Goal: Task Accomplishment & Management: Complete application form

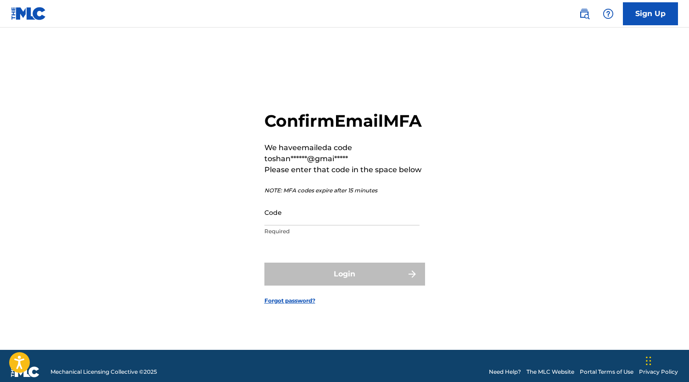
click at [320, 225] on input "Code" at bounding box center [341, 212] width 155 height 26
paste input "499753"
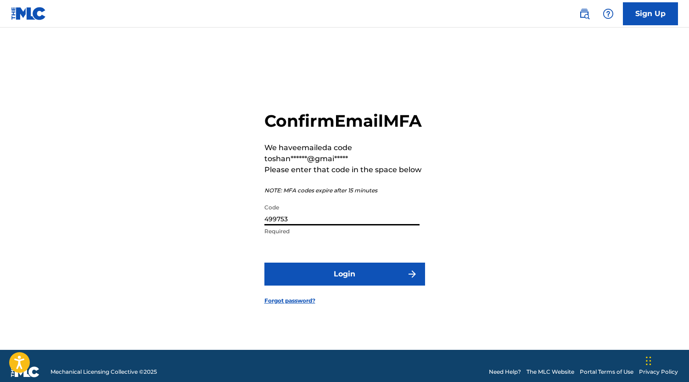
type input "499753"
click at [264, 263] on button "Login" at bounding box center [344, 274] width 161 height 23
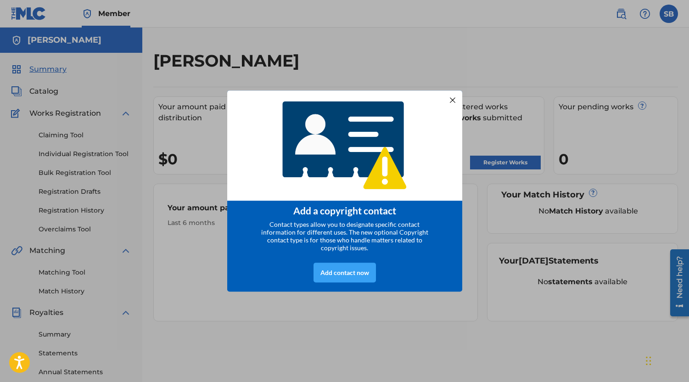
click at [356, 275] on div "Add contact now" at bounding box center [345, 273] width 62 height 20
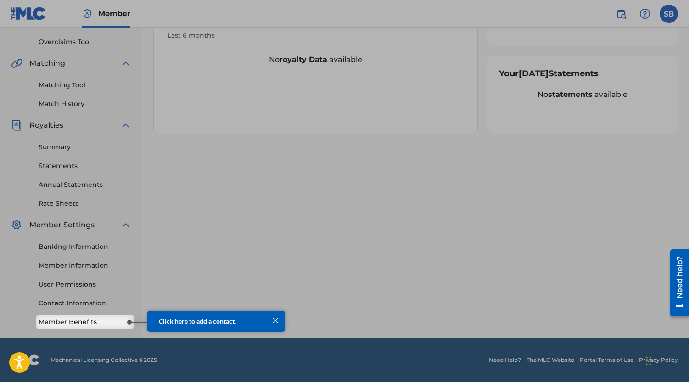
click at [88, 324] on link "Member Benefits" at bounding box center [85, 322] width 93 height 10
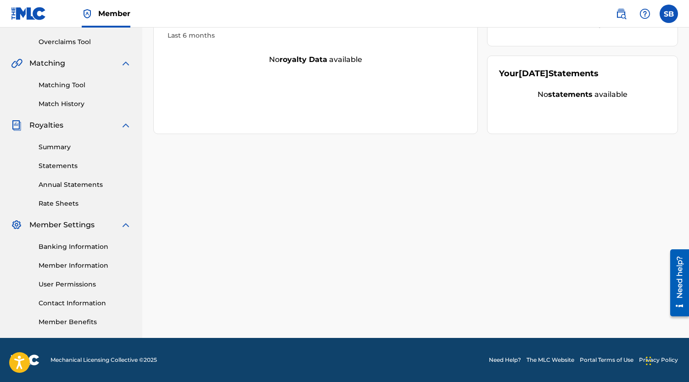
click at [95, 251] on link "Banking Information" at bounding box center [85, 247] width 93 height 10
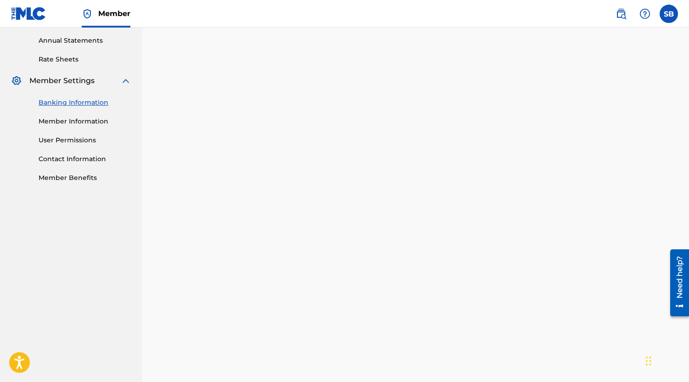
scroll to position [332, 0]
click at [689, 188] on div "Banking and Tax The Banking and Tax tab needs to be fully completed before any …" at bounding box center [415, 85] width 547 height 734
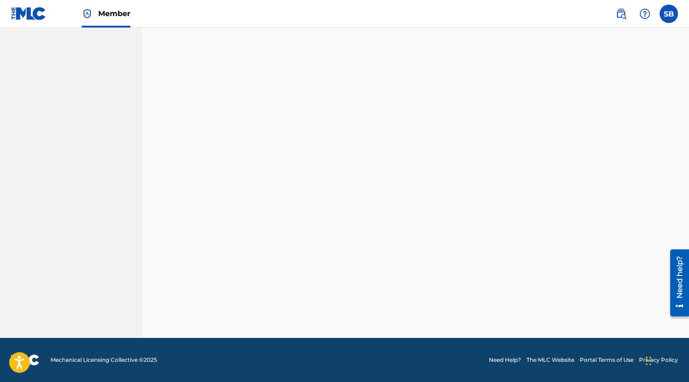
scroll to position [187, 0]
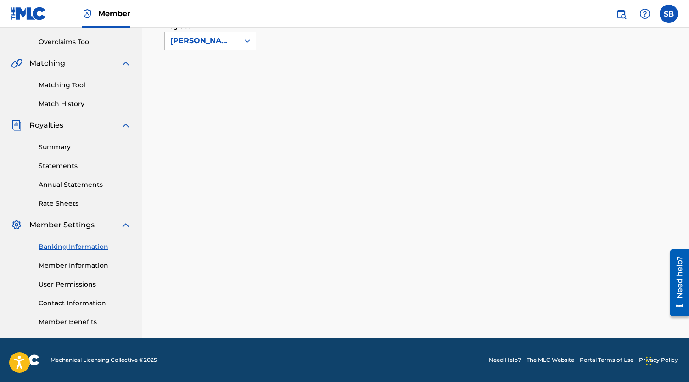
click at [78, 202] on link "Rate Sheets" at bounding box center [85, 204] width 93 height 10
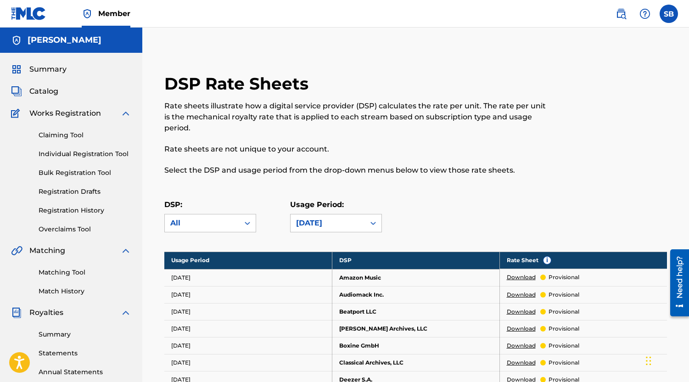
click at [71, 133] on link "Claiming Tool" at bounding box center [85, 135] width 93 height 10
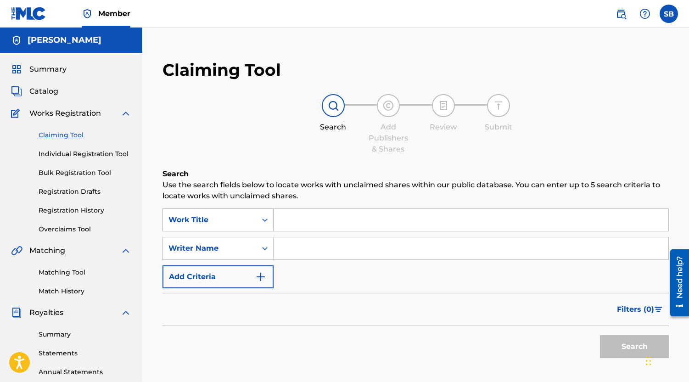
click at [269, 216] on icon "Search Form" at bounding box center [264, 219] width 9 height 9
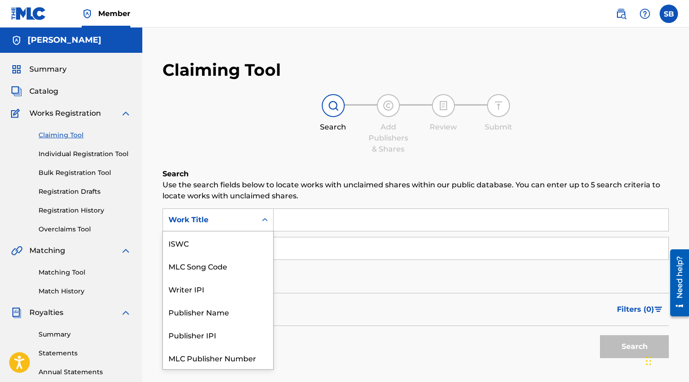
scroll to position [23, 0]
click at [285, 229] on input "Search Form" at bounding box center [471, 220] width 395 height 22
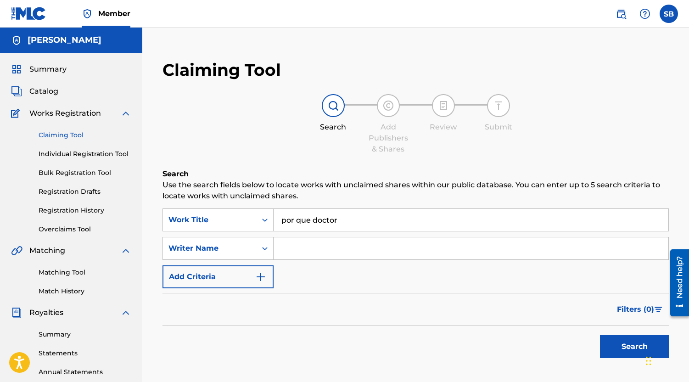
click at [602, 348] on button "Search" at bounding box center [634, 346] width 69 height 23
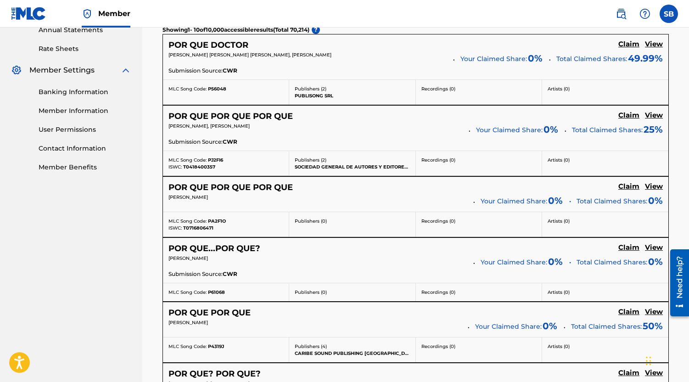
scroll to position [0, 0]
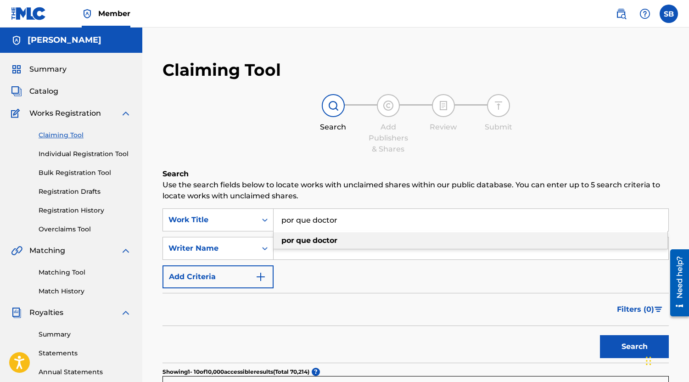
drag, startPoint x: 313, startPoint y: 221, endPoint x: 268, endPoint y: 216, distance: 45.3
click at [274, 216] on input "por que doctor" at bounding box center [471, 220] width 395 height 22
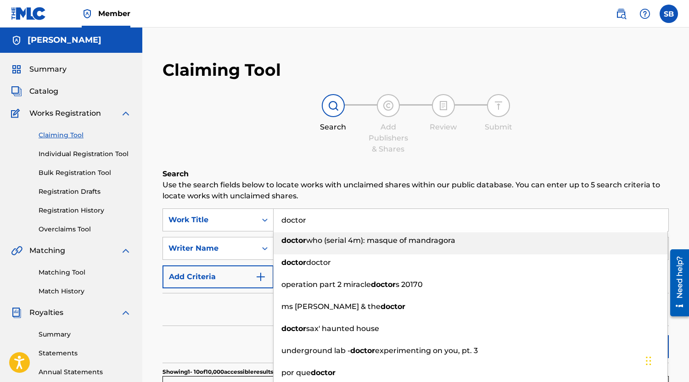
type input "doctor"
click at [345, 198] on p "Use the search fields below to locate works with unclaimed shares within our pu…" at bounding box center [416, 191] width 506 height 22
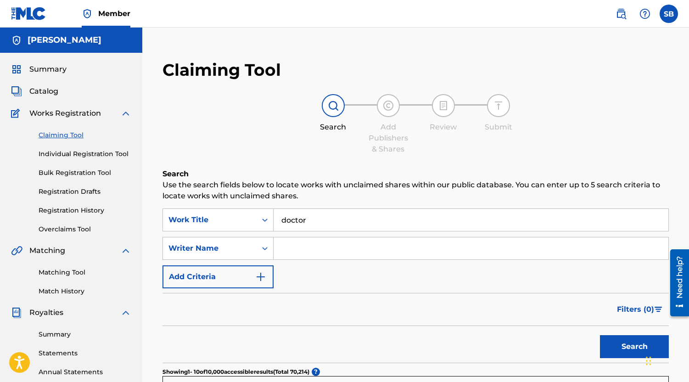
click at [634, 343] on button "Search" at bounding box center [634, 346] width 69 height 23
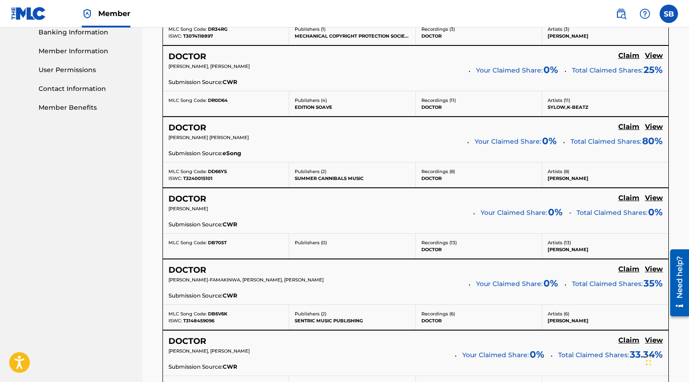
scroll to position [403, 0]
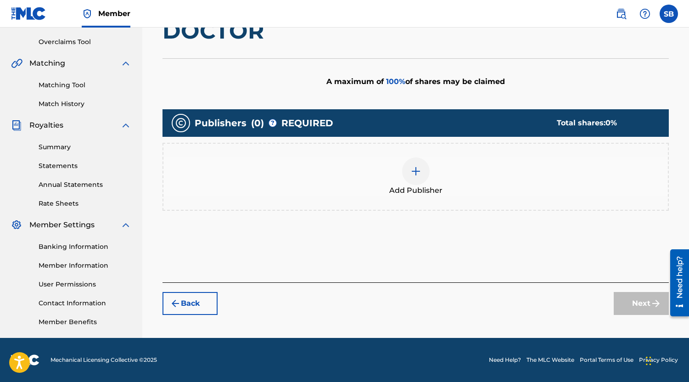
click at [410, 176] on div at bounding box center [416, 171] width 28 height 28
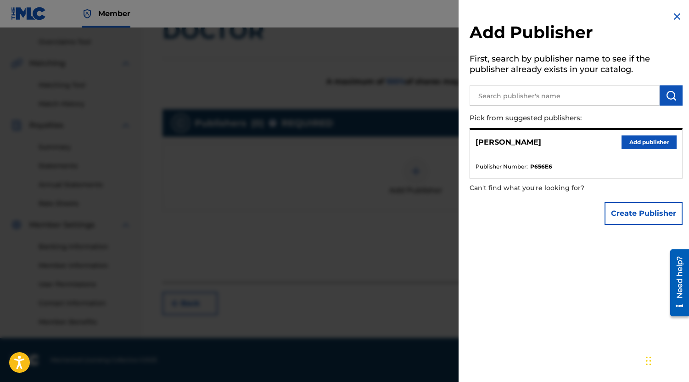
click at [634, 144] on button "Add publisher" at bounding box center [649, 142] width 55 height 14
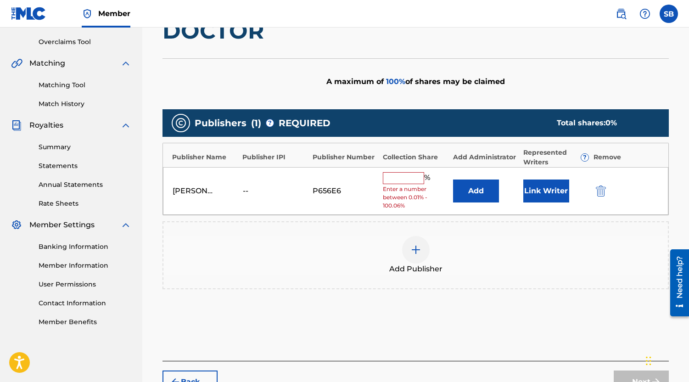
click at [410, 177] on input "text" at bounding box center [403, 178] width 41 height 12
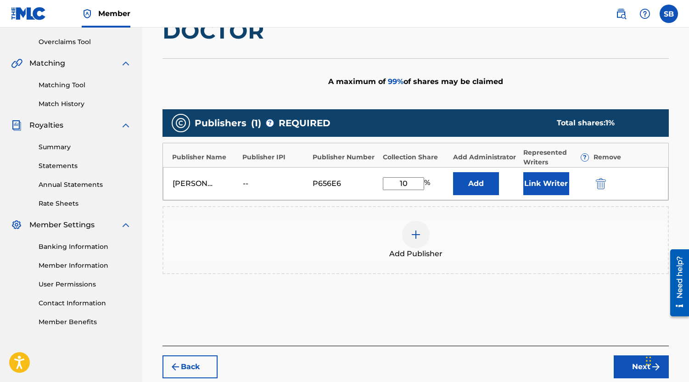
type input "100"
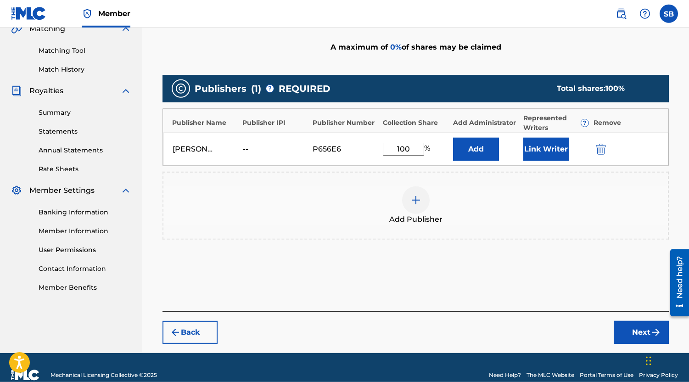
click at [629, 329] on button "Next" at bounding box center [641, 332] width 55 height 23
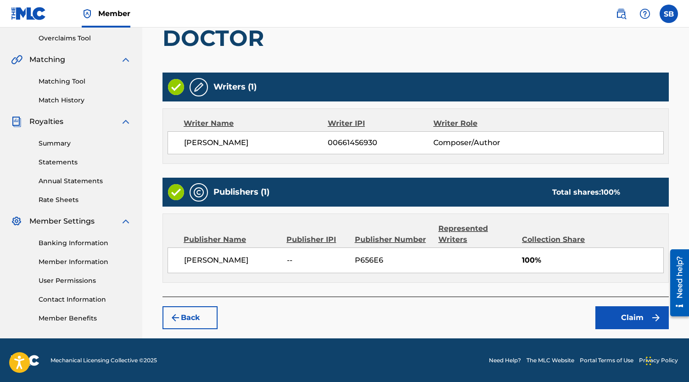
click at [614, 313] on button "Claim" at bounding box center [632, 317] width 73 height 23
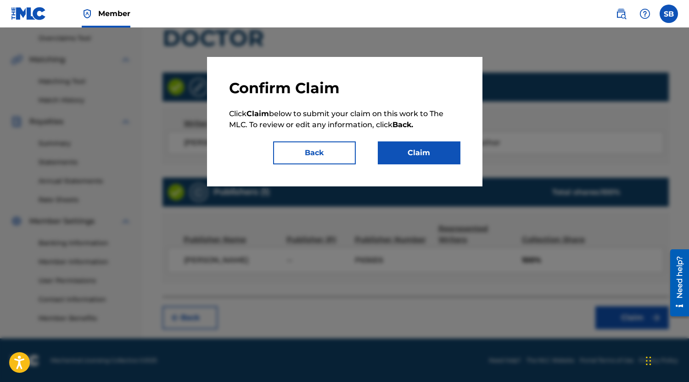
click at [428, 153] on button "Claim" at bounding box center [419, 152] width 83 height 23
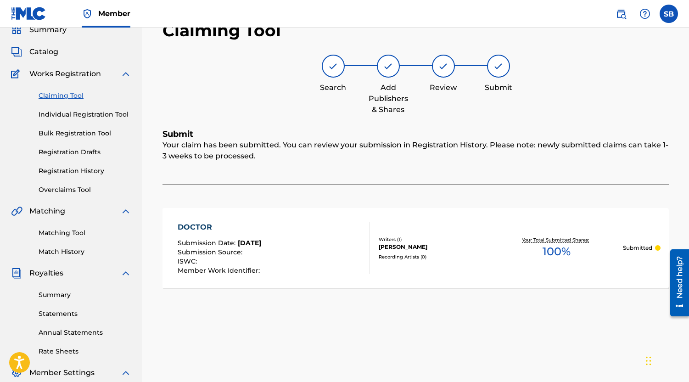
scroll to position [22, 0]
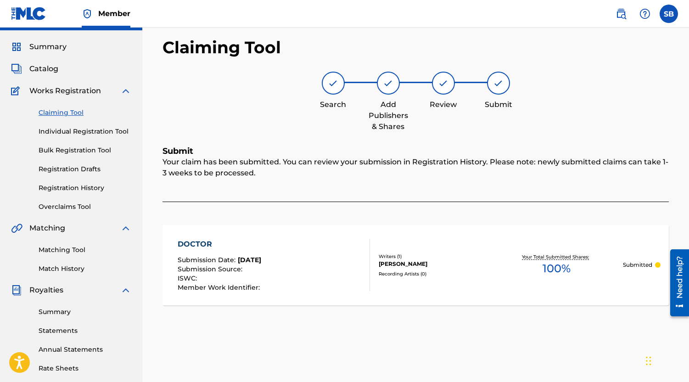
click at [50, 112] on link "Claiming Tool" at bounding box center [85, 113] width 93 height 10
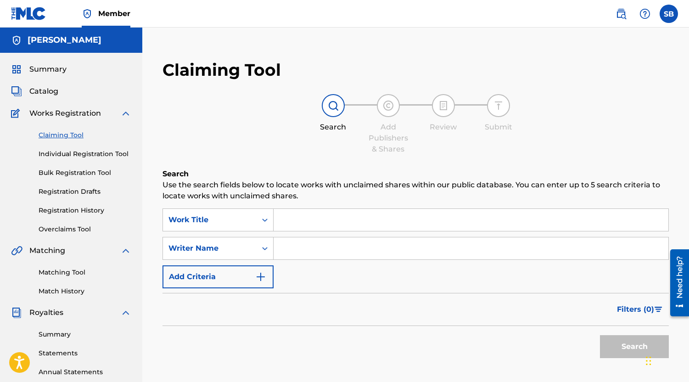
click at [256, 274] on img "Search Form" at bounding box center [260, 276] width 11 height 11
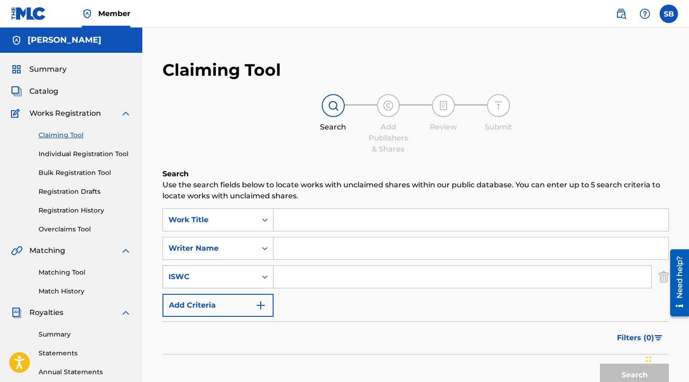
click at [261, 277] on div "Search Form" at bounding box center [265, 277] width 17 height 17
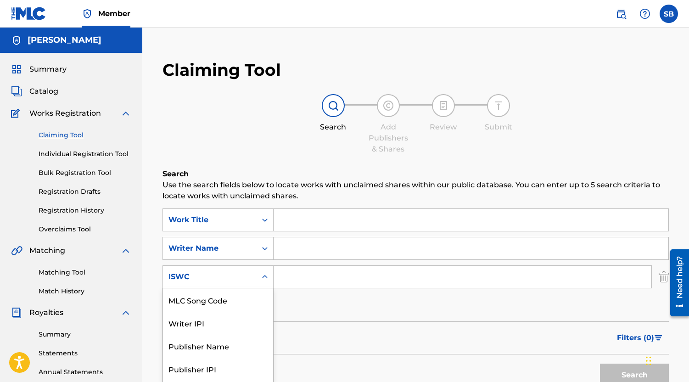
scroll to position [45, 0]
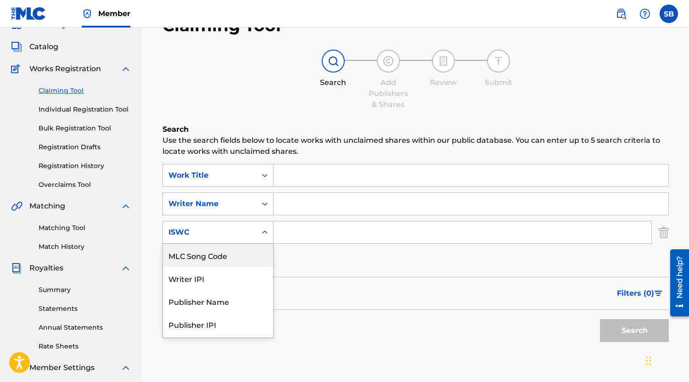
click at [665, 231] on img "Search Form" at bounding box center [664, 232] width 10 height 23
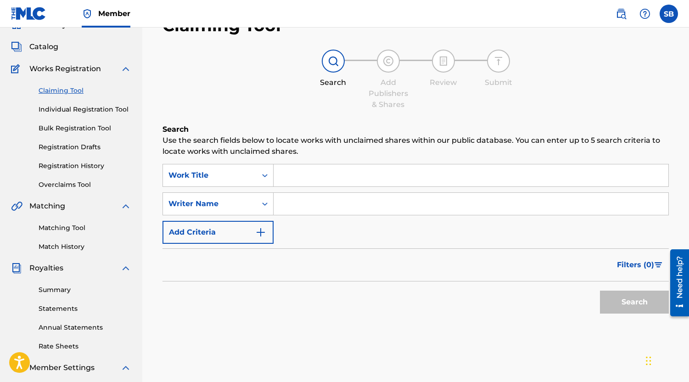
click at [314, 168] on input "Search Form" at bounding box center [471, 175] width 395 height 22
type input "Doctor [PERSON_NAME]'s Dream"
click at [600, 291] on button "Search" at bounding box center [634, 302] width 69 height 23
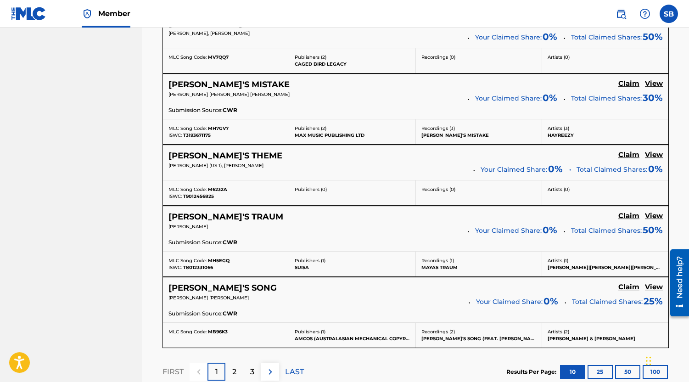
scroll to position [698, 0]
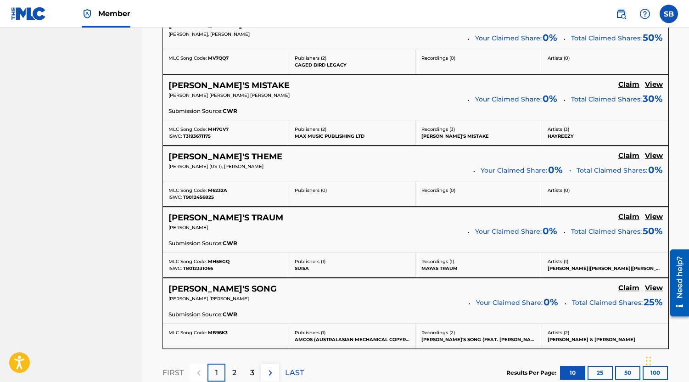
click at [652, 157] on h5 "View" at bounding box center [654, 156] width 18 height 9
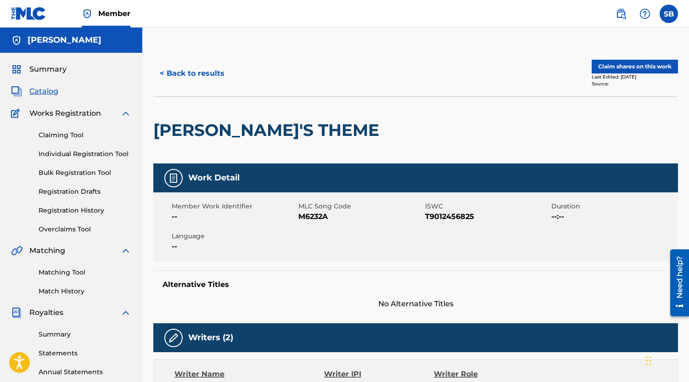
click at [55, 337] on link "Summary" at bounding box center [85, 335] width 93 height 10
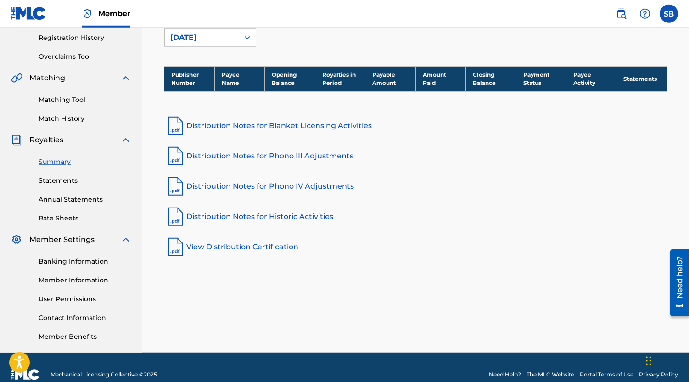
scroll to position [171, 0]
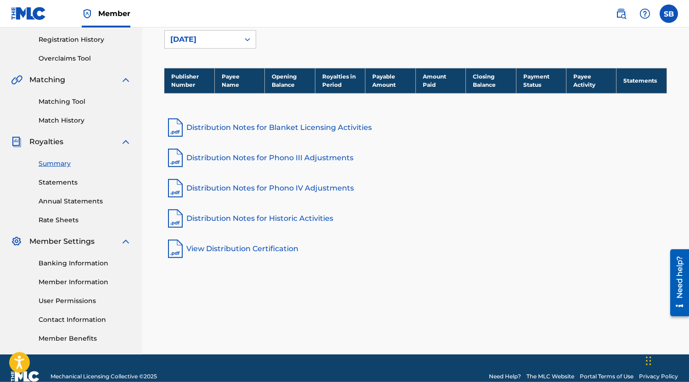
click at [241, 250] on link "View Distribution Certification" at bounding box center [415, 249] width 503 height 22
click at [24, 5] on link at bounding box center [28, 13] width 35 height 27
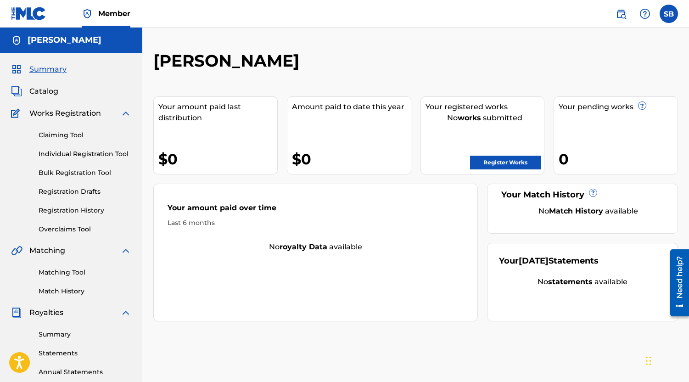
click at [506, 159] on link "Register Works" at bounding box center [505, 163] width 71 height 14
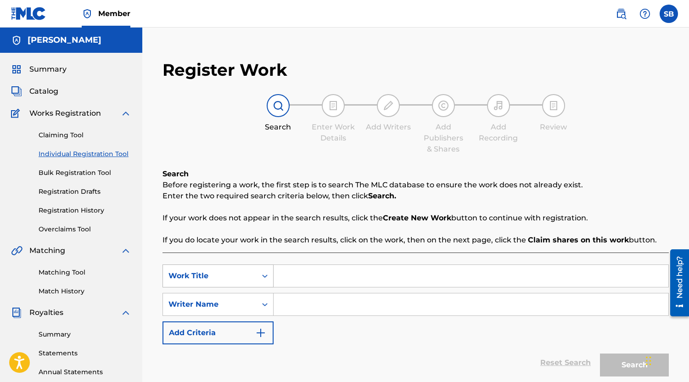
click at [268, 278] on div "Search Form" at bounding box center [265, 276] width 17 height 22
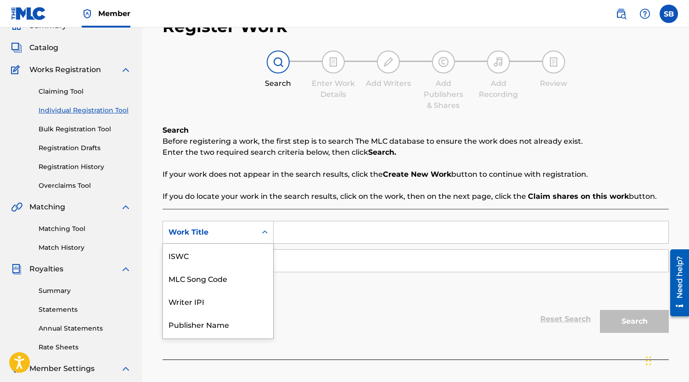
scroll to position [23, 0]
click at [299, 286] on div "SearchWithCriteria6e3e846f-f576-4ed4-9ca7-80ff1017bdd9 Work Title selected, 7 o…" at bounding box center [416, 261] width 506 height 80
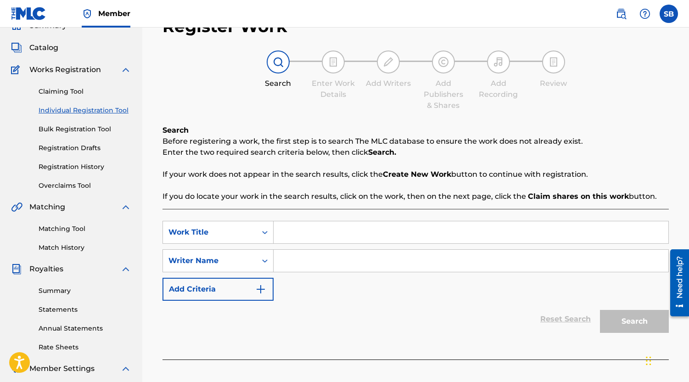
click at [307, 241] on input "Search Form" at bounding box center [471, 232] width 395 height 22
type input "Doctor [PERSON_NAME]'s Dream"
click at [287, 266] on input "Search Form" at bounding box center [471, 261] width 395 height 22
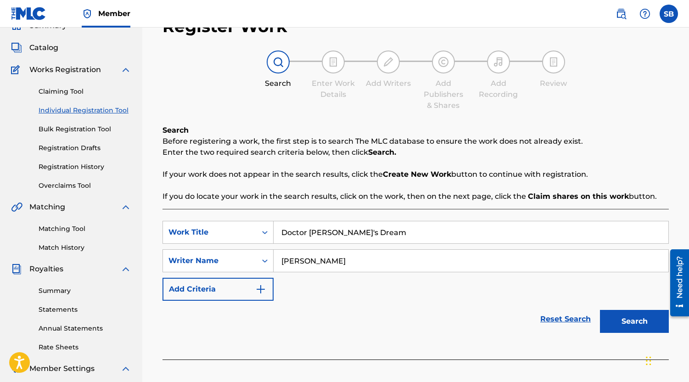
type input "[PERSON_NAME]"
click at [267, 287] on button "Add Criteria" at bounding box center [218, 289] width 111 height 23
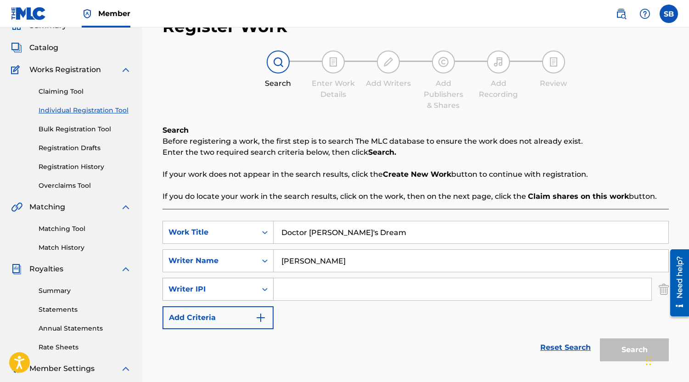
click at [266, 292] on icon "Search Form" at bounding box center [264, 289] width 9 height 9
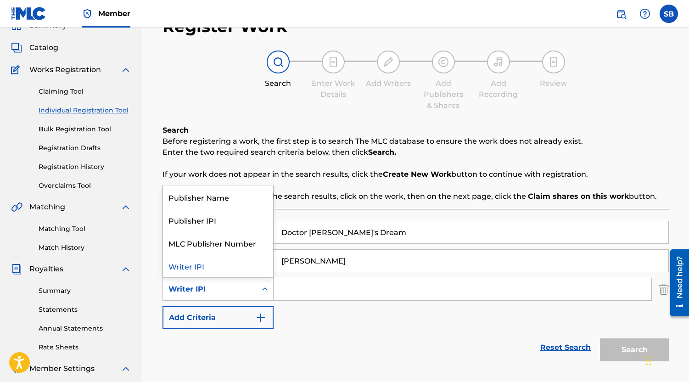
click at [668, 292] on div at bounding box center [677, 283] width 26 height 76
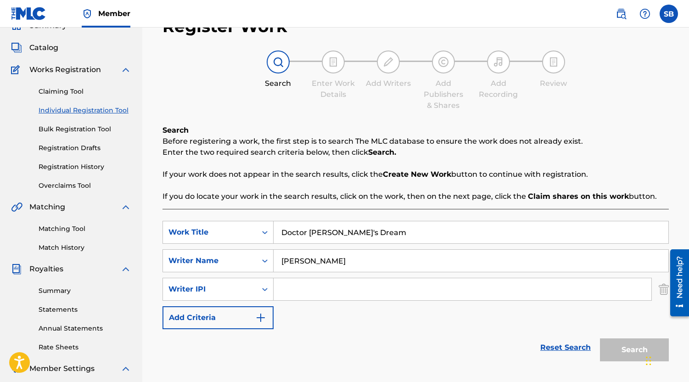
click at [665, 290] on div at bounding box center [677, 283] width 26 height 76
click at [660, 290] on img "Search Form" at bounding box center [664, 289] width 10 height 23
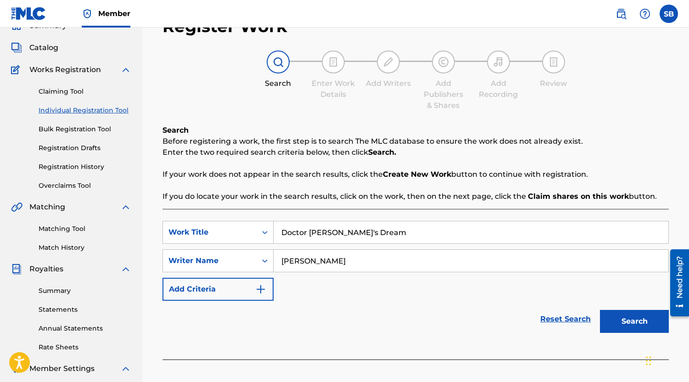
click at [637, 322] on button "Search" at bounding box center [634, 321] width 69 height 23
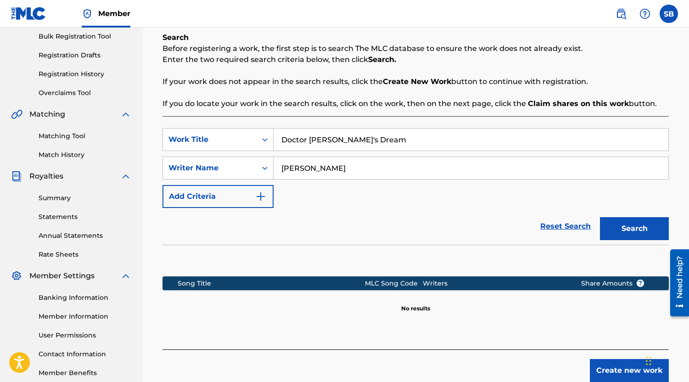
scroll to position [190, 0]
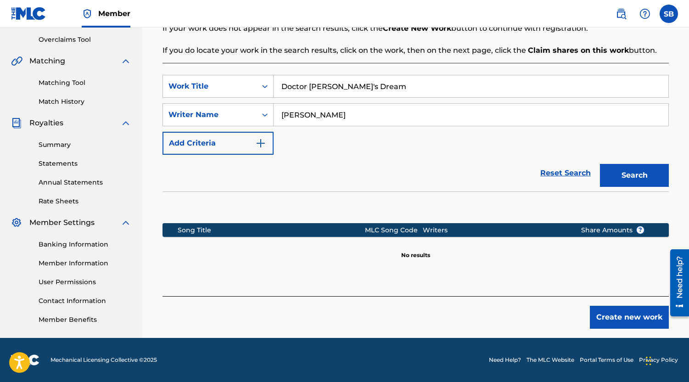
click at [630, 314] on button "Create new work" at bounding box center [629, 317] width 79 height 23
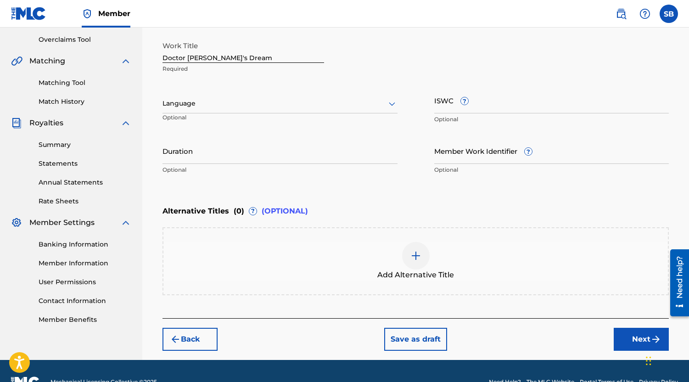
click at [394, 105] on icon at bounding box center [392, 103] width 11 height 11
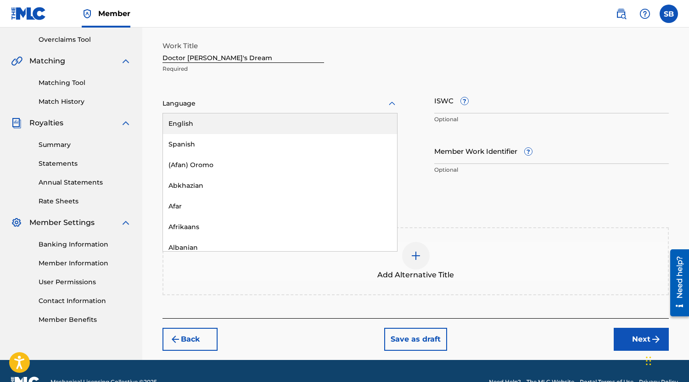
click at [275, 128] on div "English" at bounding box center [280, 123] width 234 height 21
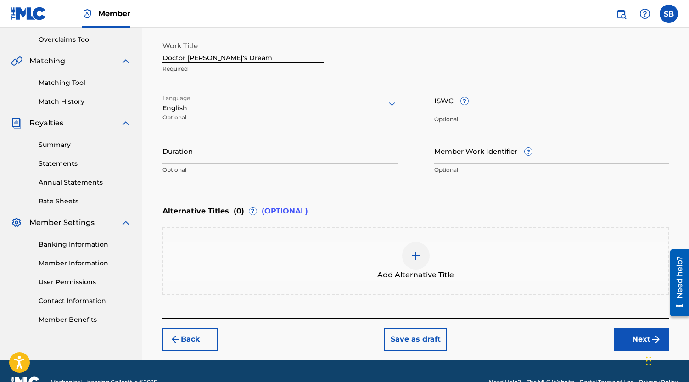
click at [273, 144] on input "Duration" at bounding box center [280, 151] width 235 height 26
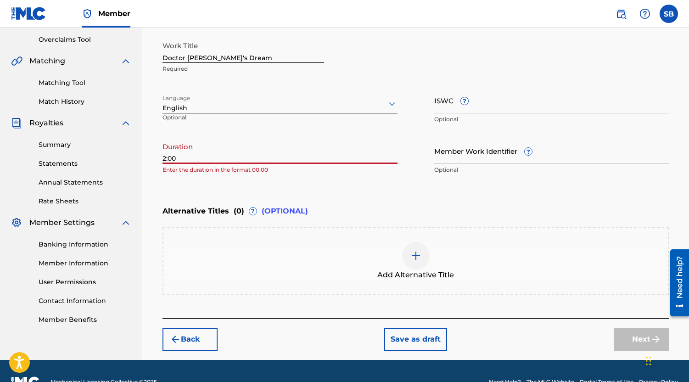
click at [163, 157] on input "2:00" at bounding box center [280, 151] width 235 height 26
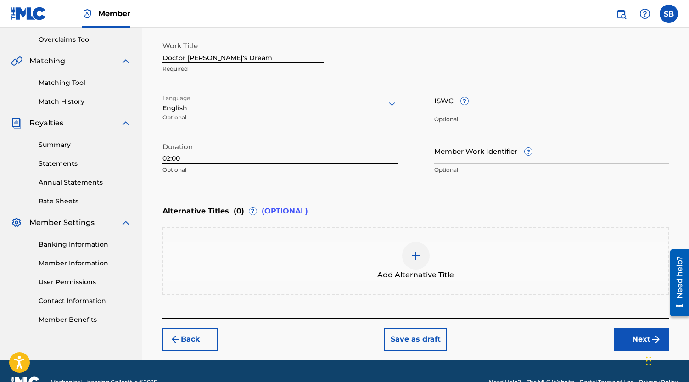
type input "02:00"
click at [632, 342] on button "Next" at bounding box center [641, 339] width 55 height 23
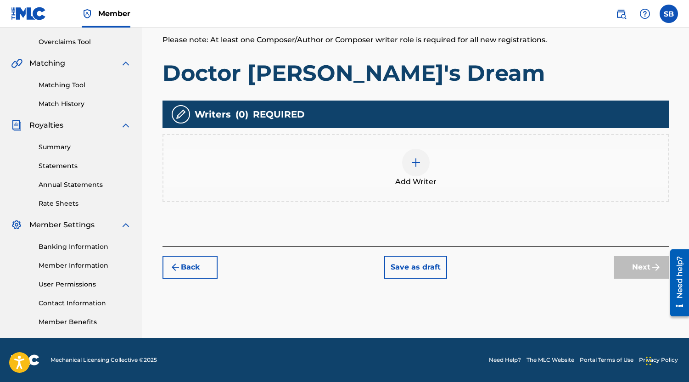
click at [415, 163] on img at bounding box center [416, 162] width 11 height 11
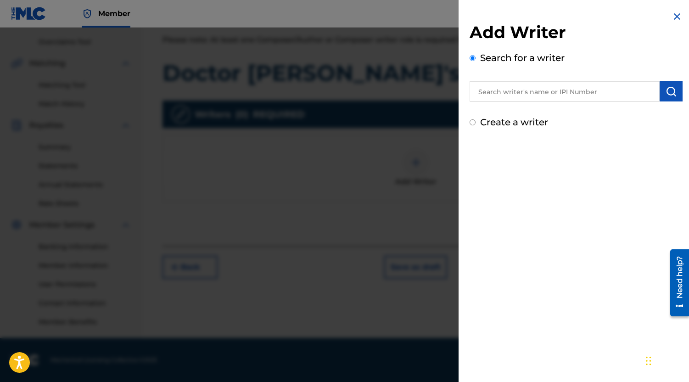
click at [504, 99] on input "text" at bounding box center [565, 91] width 190 height 20
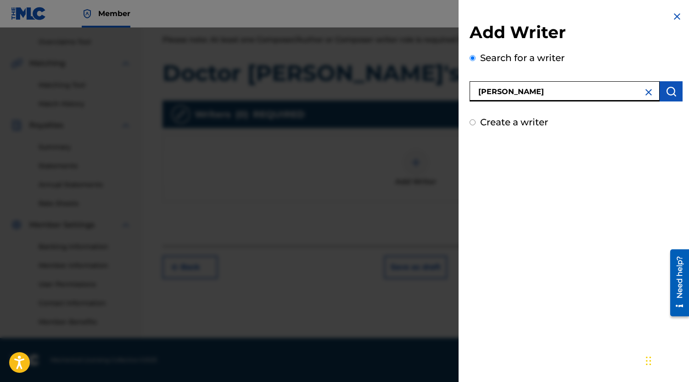
type input "[PERSON_NAME]"
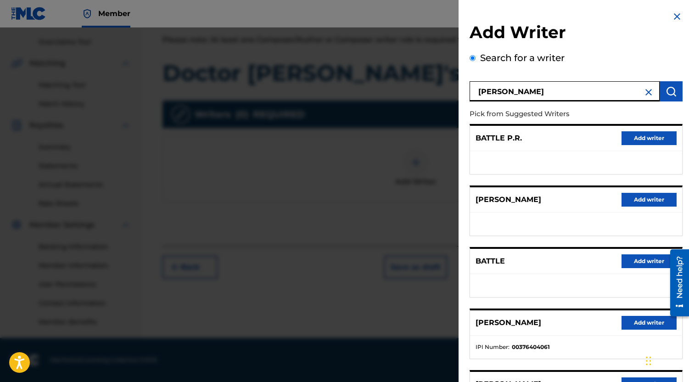
click at [673, 19] on img at bounding box center [677, 16] width 11 height 11
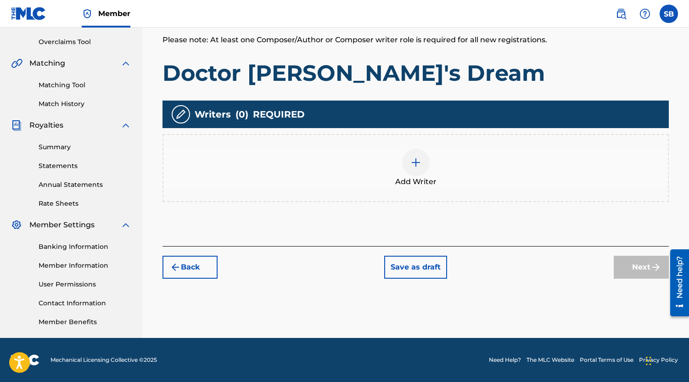
click at [417, 161] on img at bounding box center [416, 162] width 11 height 11
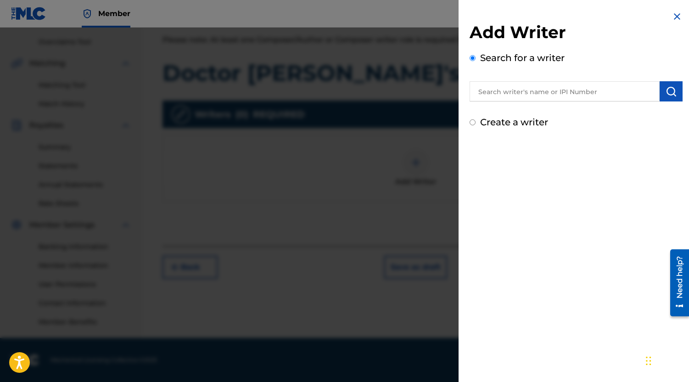
click at [475, 122] on input "Create a writer" at bounding box center [473, 122] width 6 height 6
radio input "false"
radio input "true"
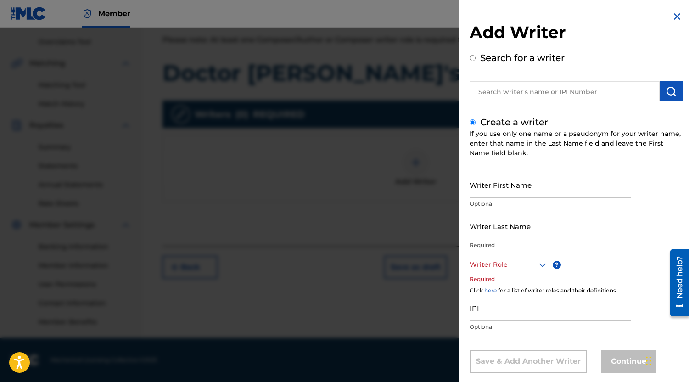
click at [496, 183] on input "Writer First Name" at bounding box center [551, 185] width 162 height 26
drag, startPoint x: 502, startPoint y: 191, endPoint x: 529, endPoint y: 191, distance: 26.2
click at [529, 191] on input "[PERSON_NAME]" at bounding box center [551, 185] width 162 height 26
type input "[PERSON_NAME]"
click at [512, 221] on input "Writer Last Name" at bounding box center [551, 226] width 162 height 26
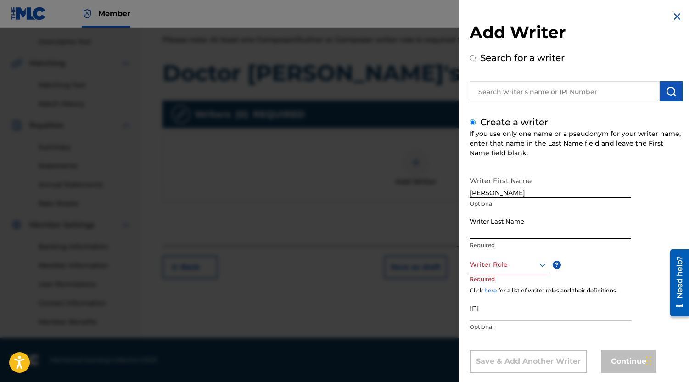
paste input "Battle"
type input "Battle"
click at [537, 269] on div "Writer Role" at bounding box center [509, 264] width 79 height 21
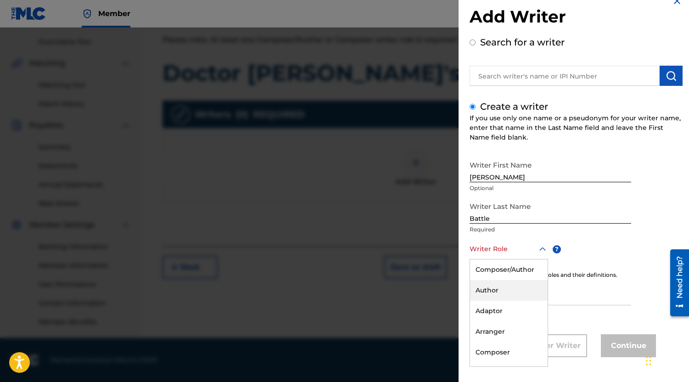
click at [522, 287] on div "Author" at bounding box center [509, 290] width 78 height 21
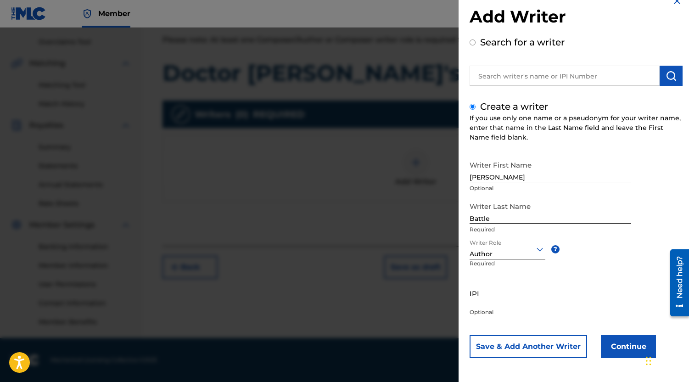
click at [541, 246] on icon at bounding box center [539, 249] width 11 height 11
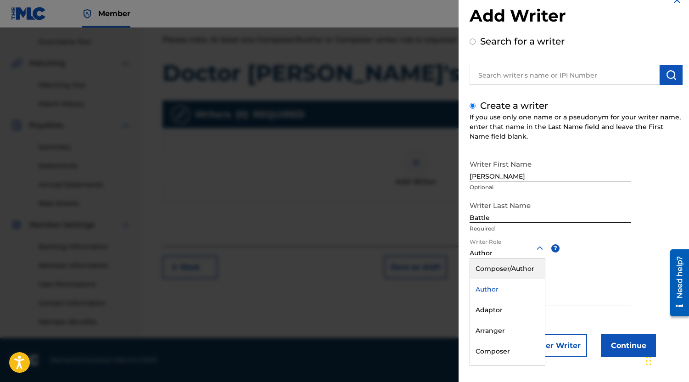
click at [525, 270] on div "Composer/Author" at bounding box center [507, 269] width 75 height 21
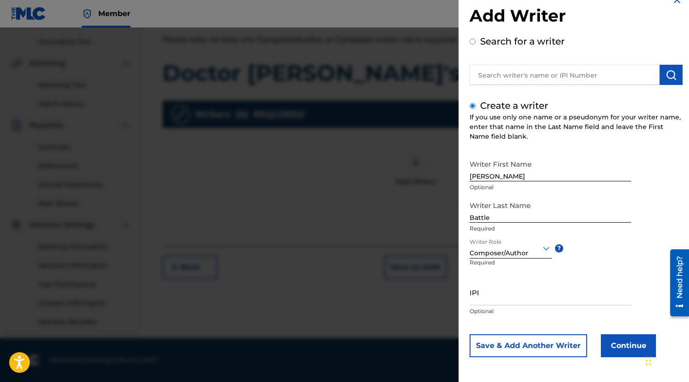
click at [611, 343] on button "Continue" at bounding box center [628, 345] width 55 height 23
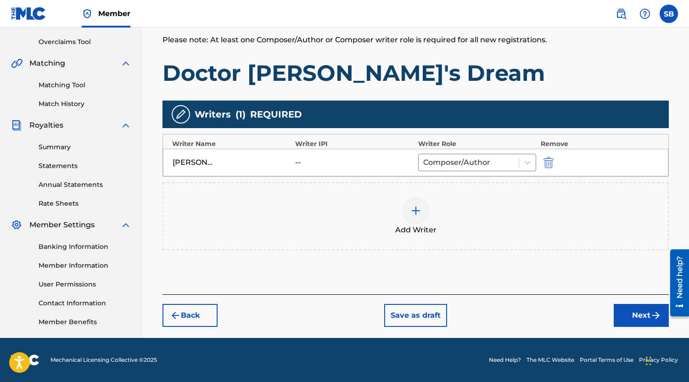
click at [628, 314] on button "Next" at bounding box center [641, 315] width 55 height 23
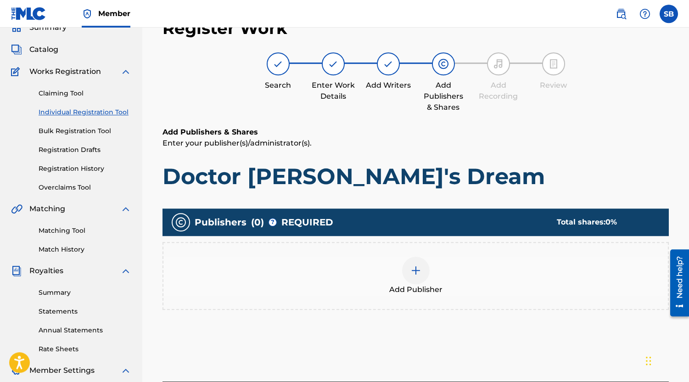
scroll to position [41, 0]
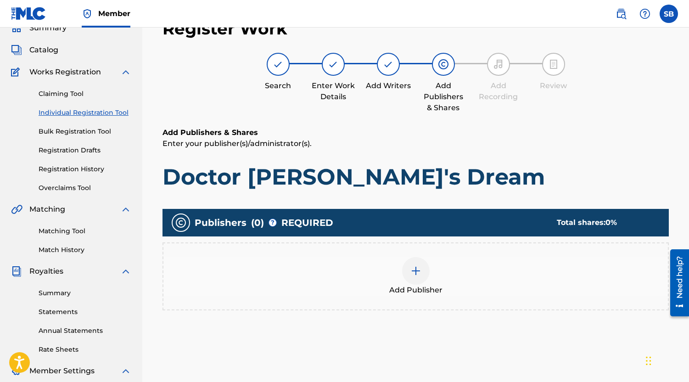
click at [421, 271] on img at bounding box center [416, 270] width 11 height 11
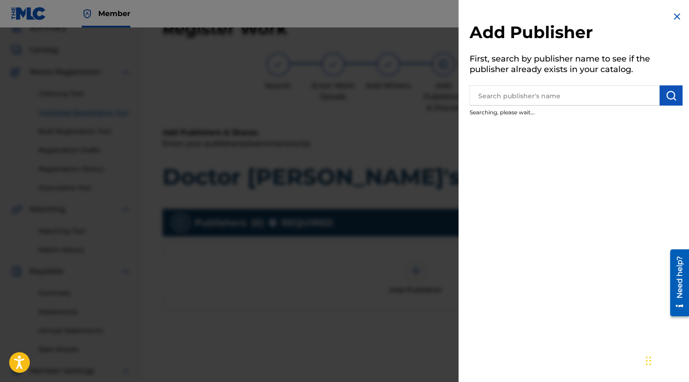
click at [582, 100] on input "text" at bounding box center [565, 95] width 190 height 20
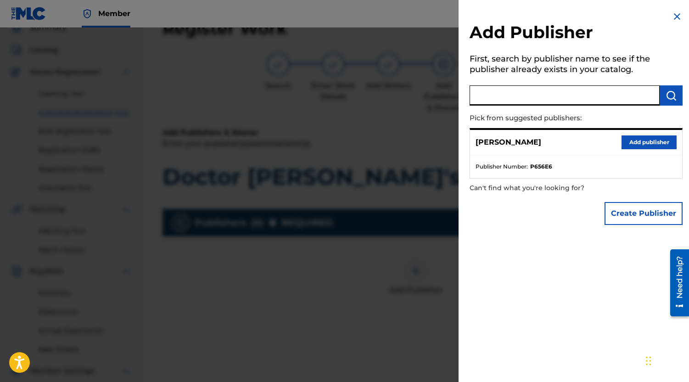
click at [632, 141] on button "Add publisher" at bounding box center [649, 142] width 55 height 14
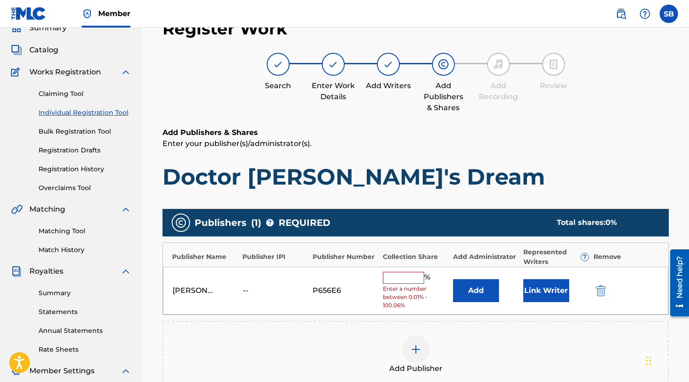
click at [392, 282] on input "text" at bounding box center [403, 278] width 41 height 12
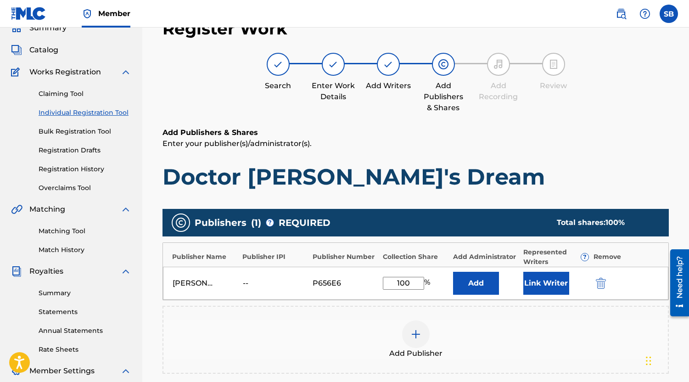
type input "100"
click at [489, 277] on button "Add" at bounding box center [476, 283] width 46 height 23
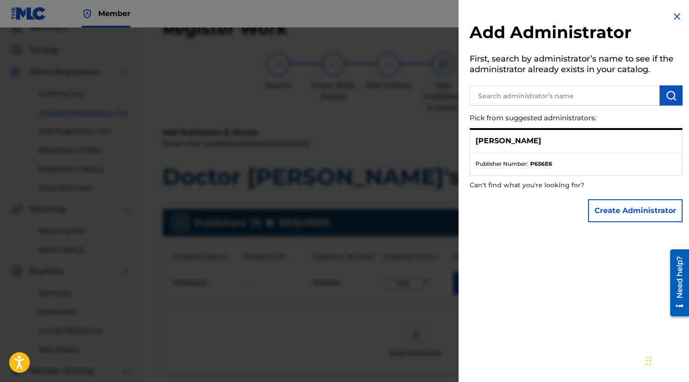
click at [550, 160] on strong "P656E6" at bounding box center [541, 164] width 22 height 8
click at [529, 142] on p "[PERSON_NAME]" at bounding box center [509, 140] width 66 height 11
click at [527, 159] on ul "Publisher Number : P656E6" at bounding box center [576, 163] width 212 height 23
click at [675, 13] on img at bounding box center [677, 16] width 11 height 11
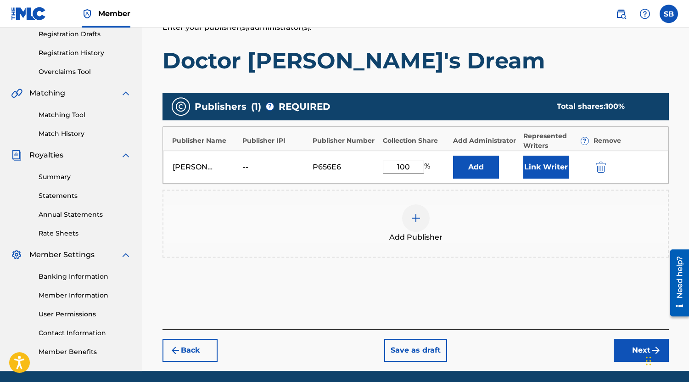
click at [633, 346] on button "Next" at bounding box center [641, 350] width 55 height 23
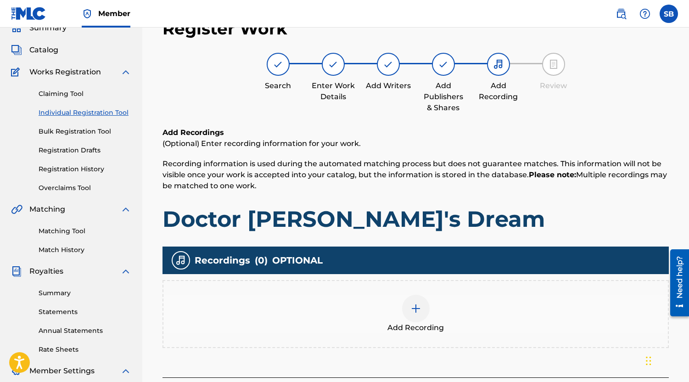
click at [413, 304] on img at bounding box center [416, 308] width 11 height 11
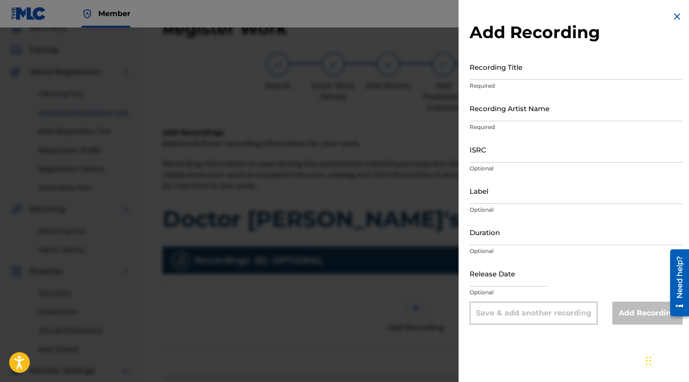
click at [510, 158] on input "ISRC" at bounding box center [576, 149] width 213 height 26
paste input "GXHAF2532166"
type input "GXHAF2532166"
click at [516, 62] on input "Recording Title" at bounding box center [576, 67] width 213 height 26
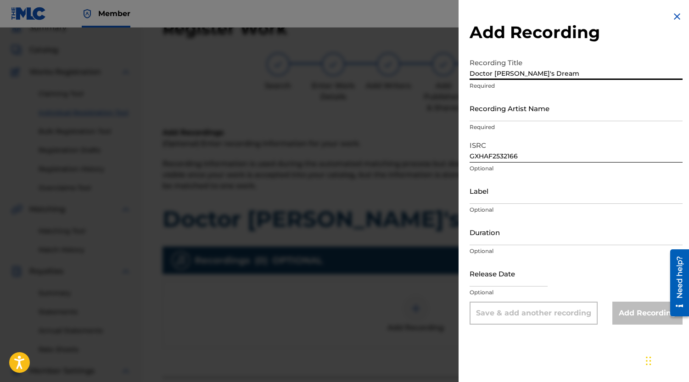
type input "Doctor [PERSON_NAME]'s Dream"
click at [506, 192] on input "Label" at bounding box center [576, 191] width 213 height 26
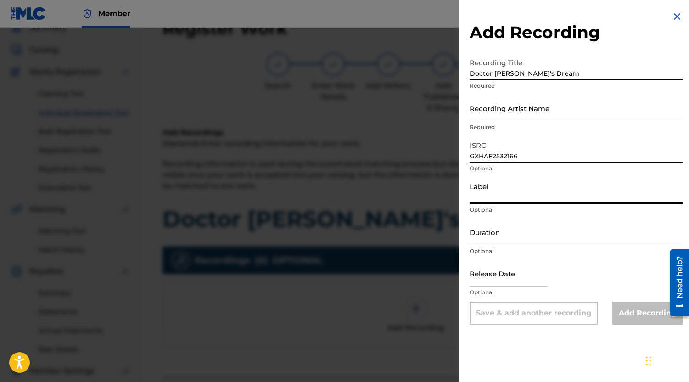
click at [506, 192] on input "Label" at bounding box center [576, 191] width 213 height 26
click at [491, 280] on input "text" at bounding box center [509, 273] width 78 height 26
select select "7"
select select "2025"
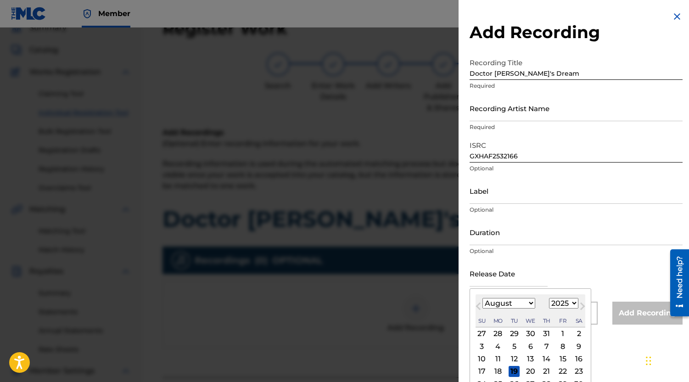
paste input "[DATE]"
click at [546, 268] on input "[DATE]" at bounding box center [509, 273] width 78 height 26
type input "[DATE]"
click at [524, 309] on select "January February March April May June July August September October November De…" at bounding box center [509, 303] width 53 height 11
select select "6"
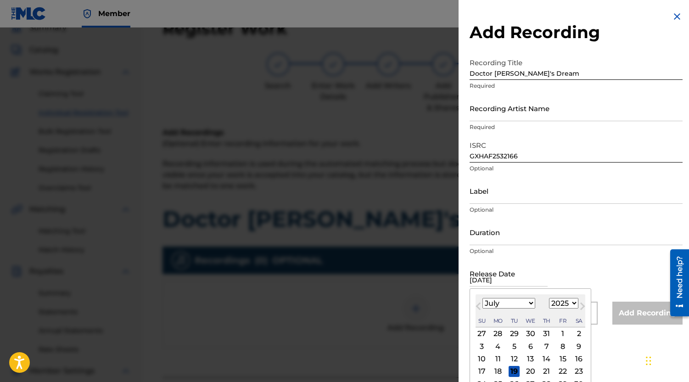
click option "July" at bounding box center [0, 0] width 0 height 0
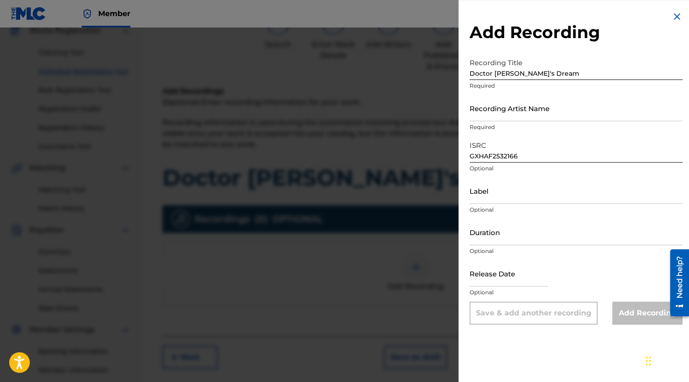
scroll to position [87, 0]
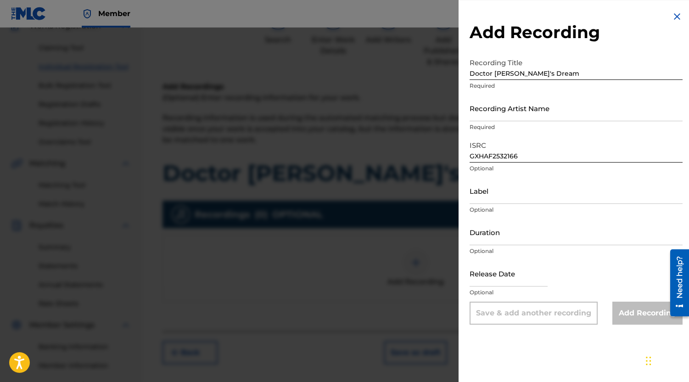
click at [497, 270] on input "text" at bounding box center [509, 273] width 78 height 26
select select "7"
select select "2025"
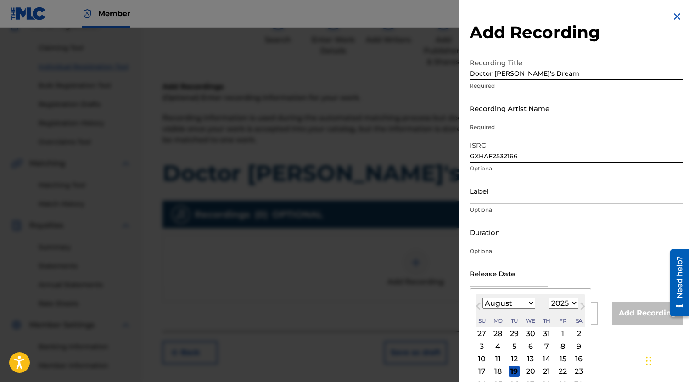
select select "6"
click option "July" at bounding box center [0, 0] width 0 height 0
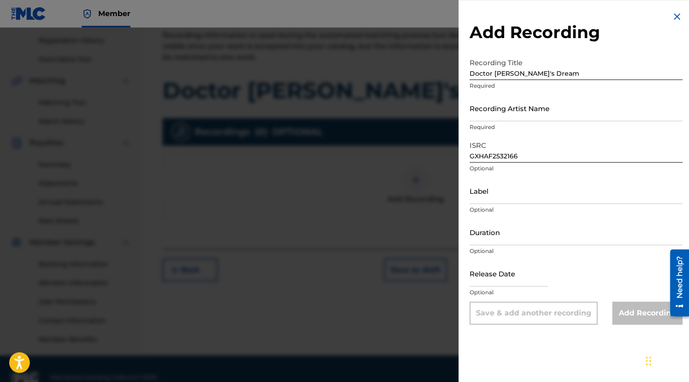
scroll to position [187, 0]
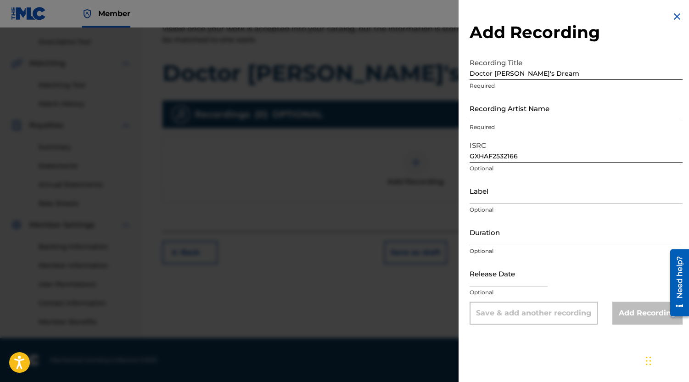
click at [507, 285] on input "text" at bounding box center [509, 273] width 78 height 26
select select "7"
select select "2025"
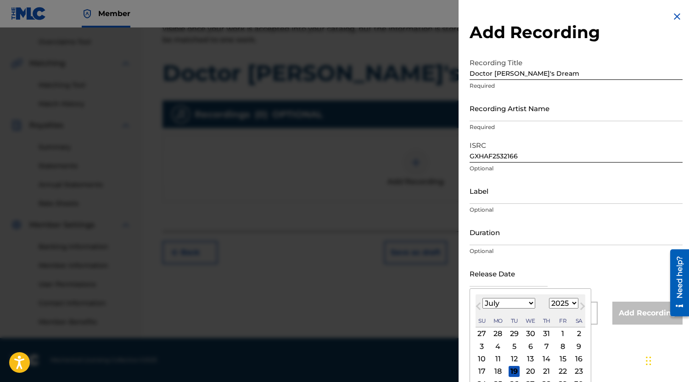
click option "July" at bounding box center [0, 0] width 0 height 0
select select "6"
click at [515, 378] on div "27 28 29 30 31 1 2" at bounding box center [531, 384] width 110 height 12
click at [515, 379] on div "29" at bounding box center [514, 383] width 11 height 11
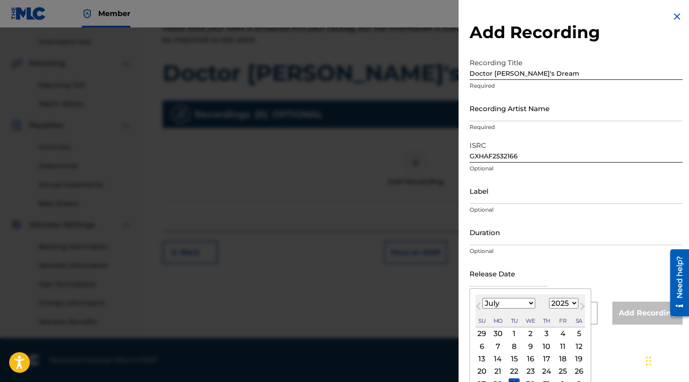
type input "[DATE]"
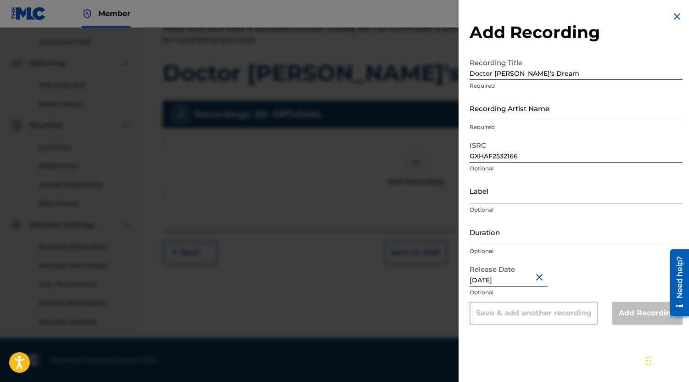
click at [659, 222] on input "Duration" at bounding box center [576, 232] width 213 height 26
type input "02:00"
click at [598, 194] on input "Label" at bounding box center [576, 191] width 213 height 26
paste input "Independent"
type input "Independent"
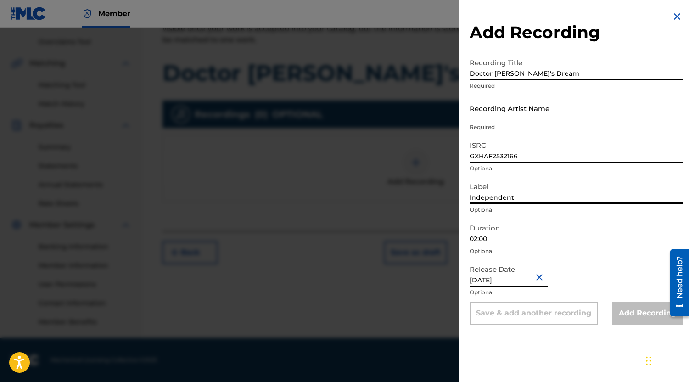
click at [580, 261] on div "Release Date [DATE] Optional" at bounding box center [576, 280] width 213 height 41
click at [539, 109] on input "Recording Artist Name" at bounding box center [576, 108] width 213 height 26
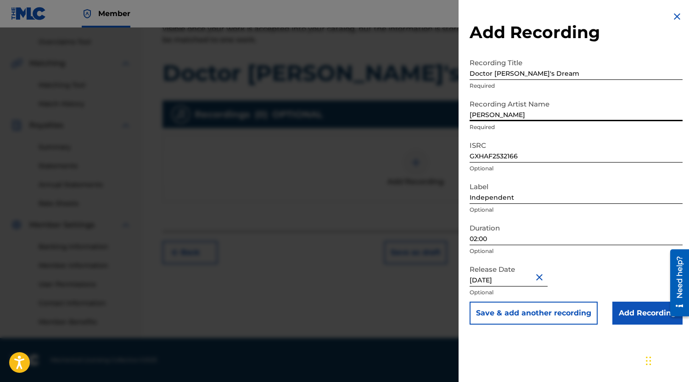
type input "[PERSON_NAME]"
click at [641, 318] on input "Add Recording" at bounding box center [648, 313] width 70 height 23
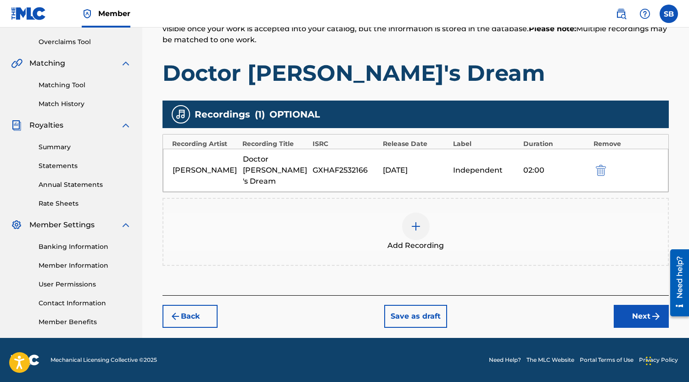
click at [635, 305] on button "Next" at bounding box center [641, 316] width 55 height 23
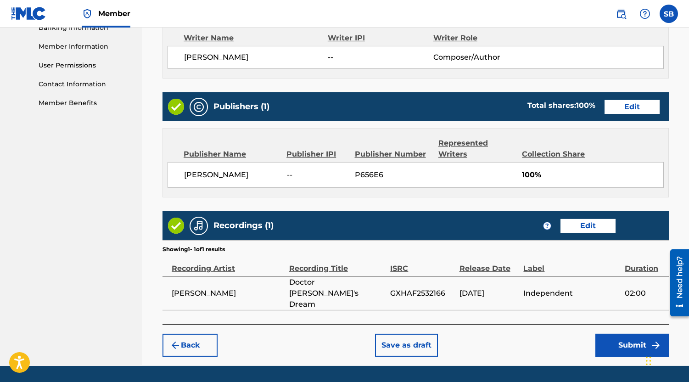
scroll to position [423, 0]
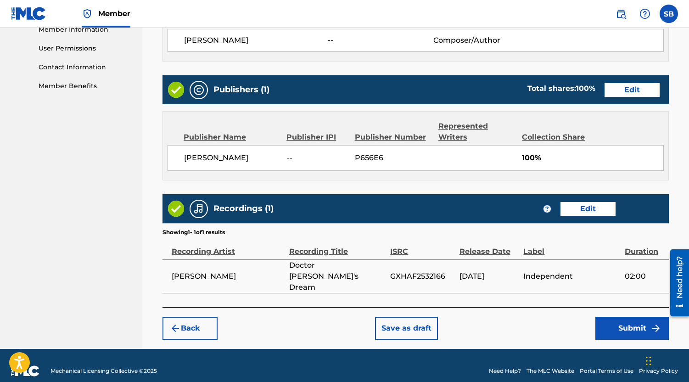
click at [639, 317] on button "Submit" at bounding box center [632, 328] width 73 height 23
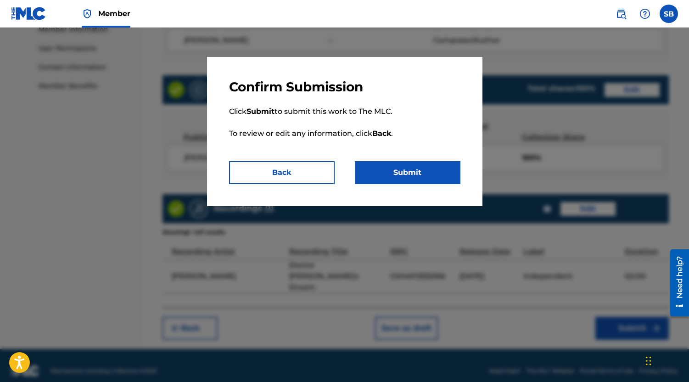
click at [407, 169] on button "Submit" at bounding box center [408, 172] width 106 height 23
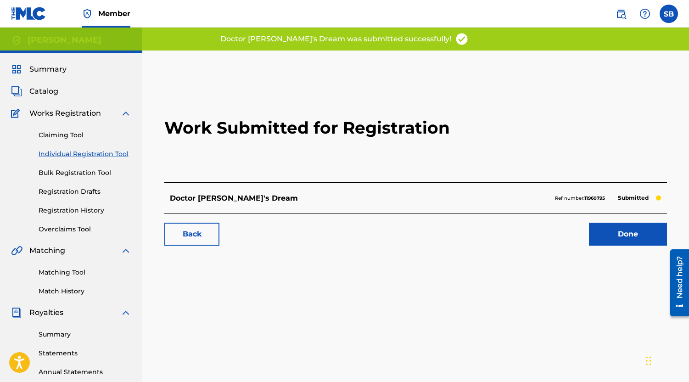
click at [669, 13] on label at bounding box center [669, 14] width 18 height 18
click at [669, 14] on input "SB [PERSON_NAME] [EMAIL_ADDRESS][DOMAIN_NAME] Notification Preferences Profile …" at bounding box center [669, 14] width 0 height 0
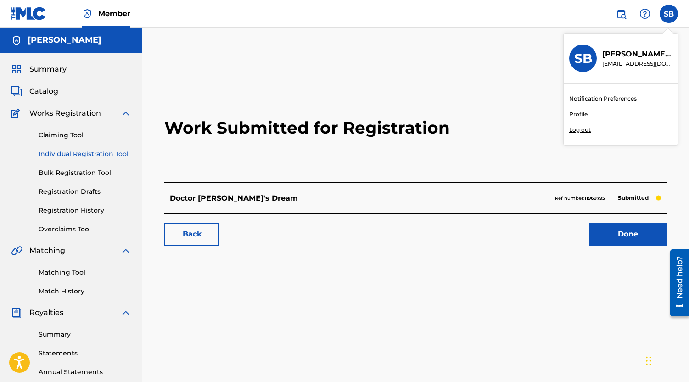
click at [579, 118] on link "Profile" at bounding box center [578, 114] width 18 height 8
click at [77, 136] on link "Claiming Tool" at bounding box center [85, 135] width 93 height 10
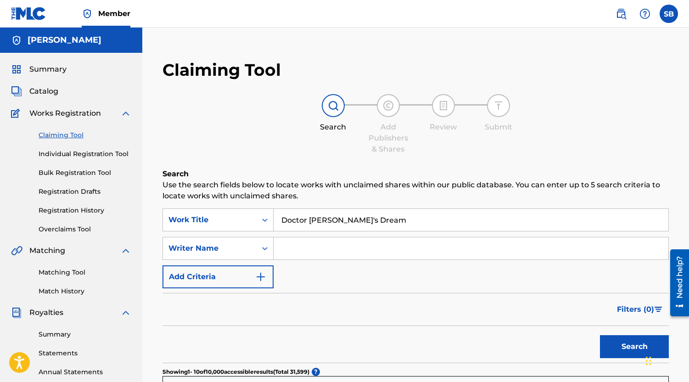
click at [642, 343] on button "Search" at bounding box center [634, 346] width 69 height 23
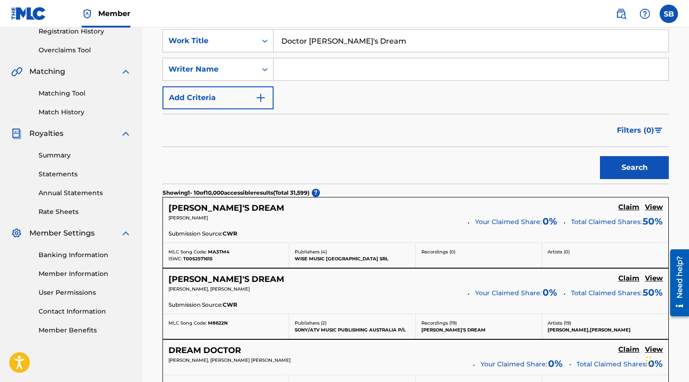
scroll to position [181, 0]
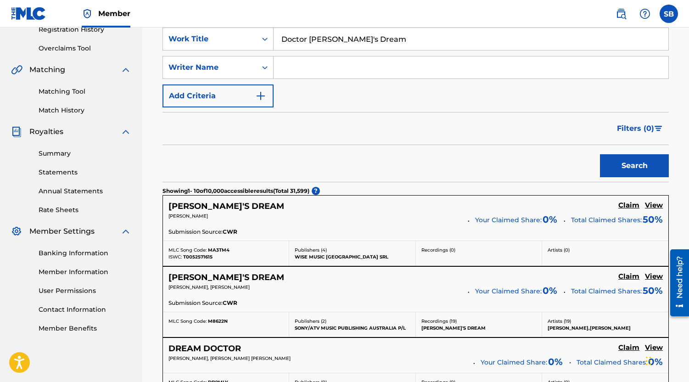
click at [630, 209] on h5 "Claim" at bounding box center [629, 205] width 21 height 9
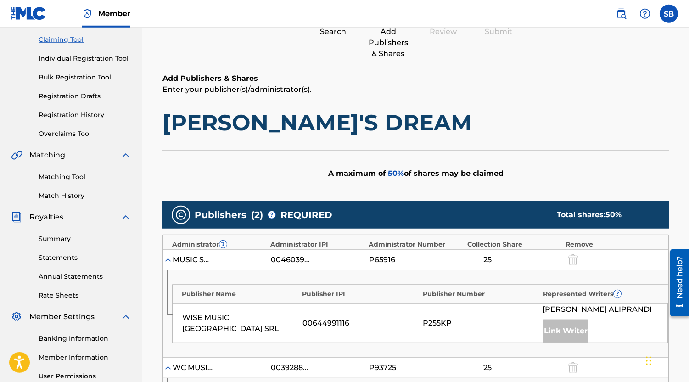
scroll to position [60, 0]
